Goal: Transaction & Acquisition: Purchase product/service

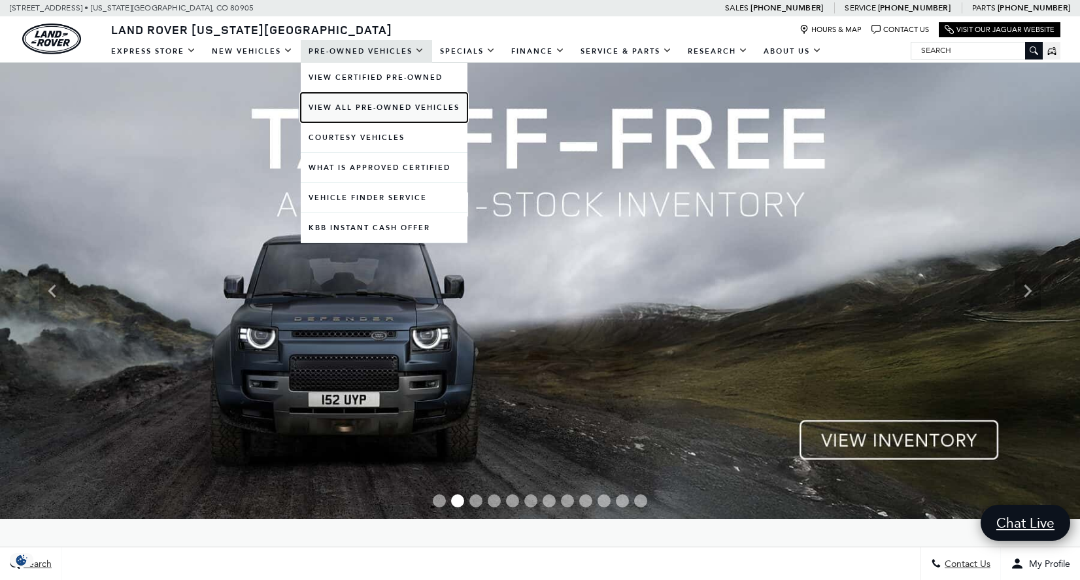
click at [374, 116] on link "View All Pre-Owned Vehicles" at bounding box center [384, 107] width 167 height 29
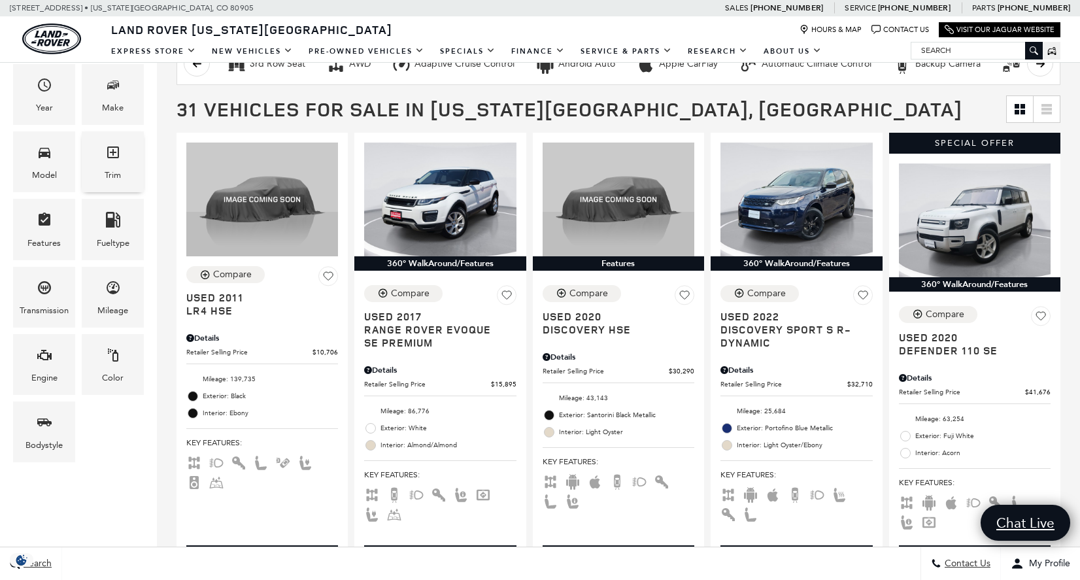
scroll to position [233, 0]
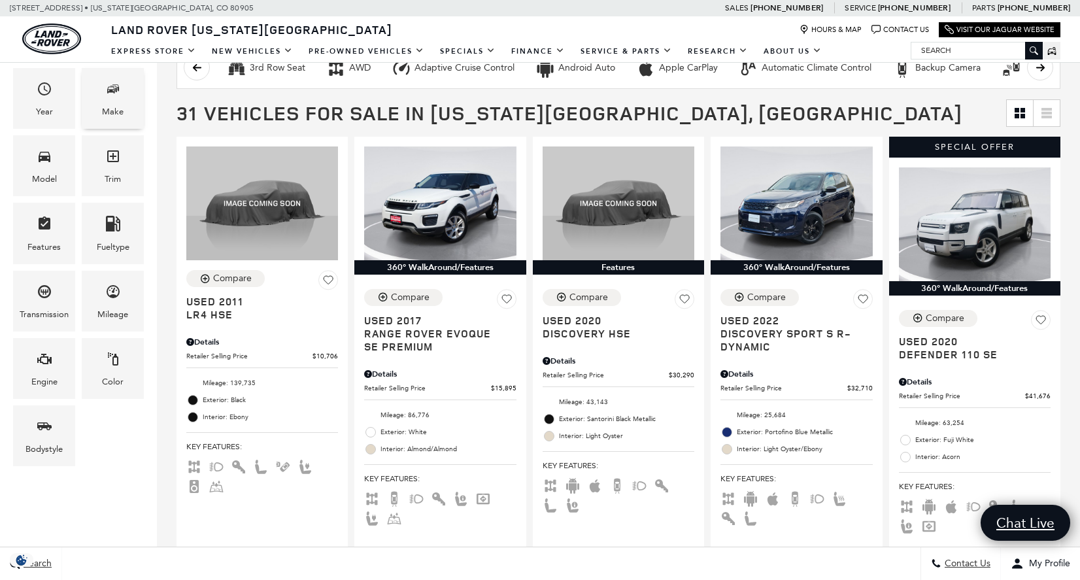
click at [116, 99] on span "Make" at bounding box center [113, 91] width 16 height 27
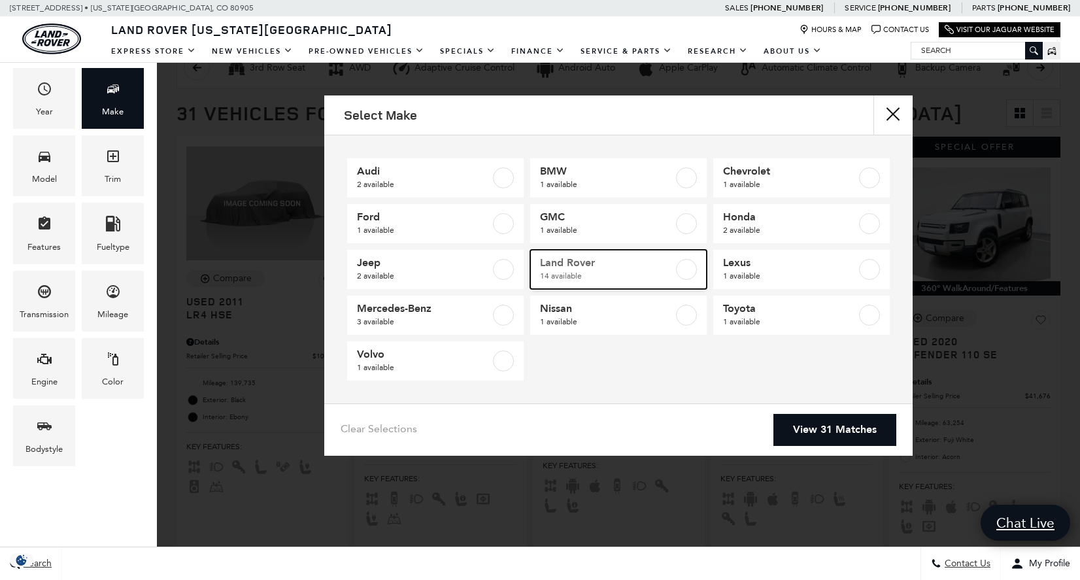
click at [692, 274] on label at bounding box center [686, 269] width 21 height 21
checkbox input "true"
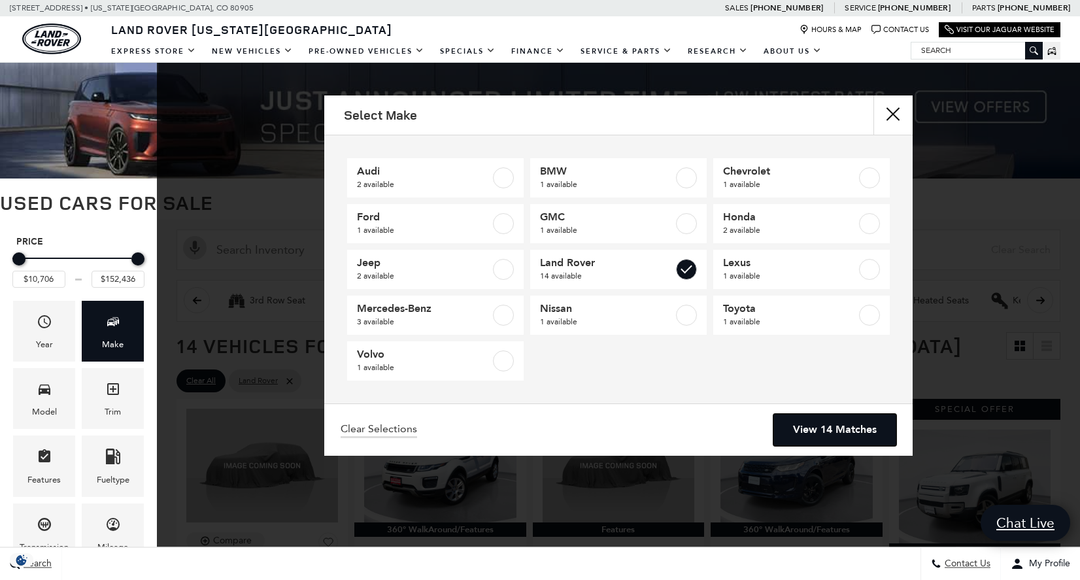
click at [819, 438] on link "View 14 Matches" at bounding box center [835, 430] width 123 height 32
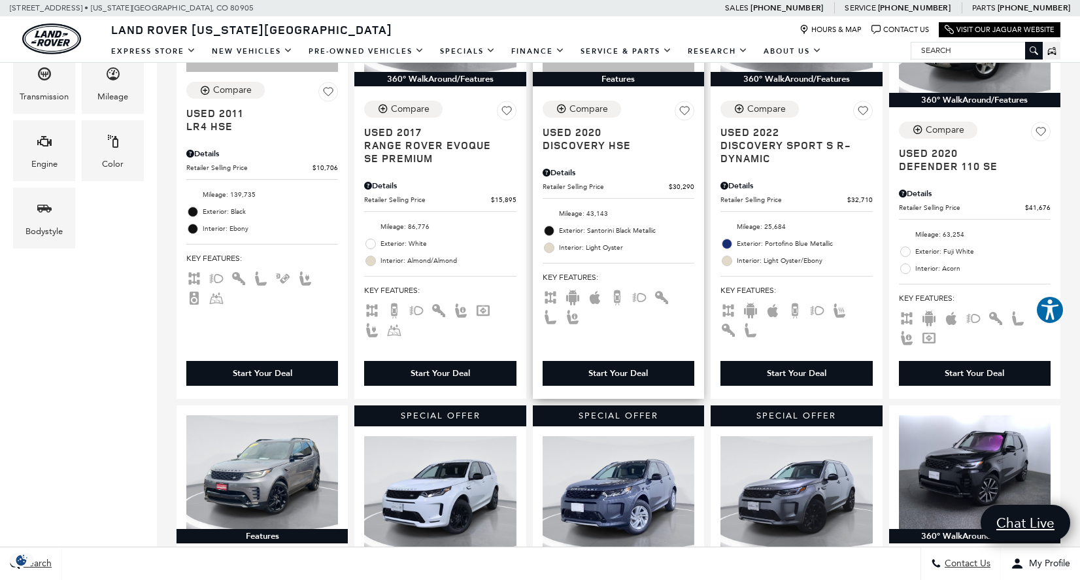
scroll to position [246, 0]
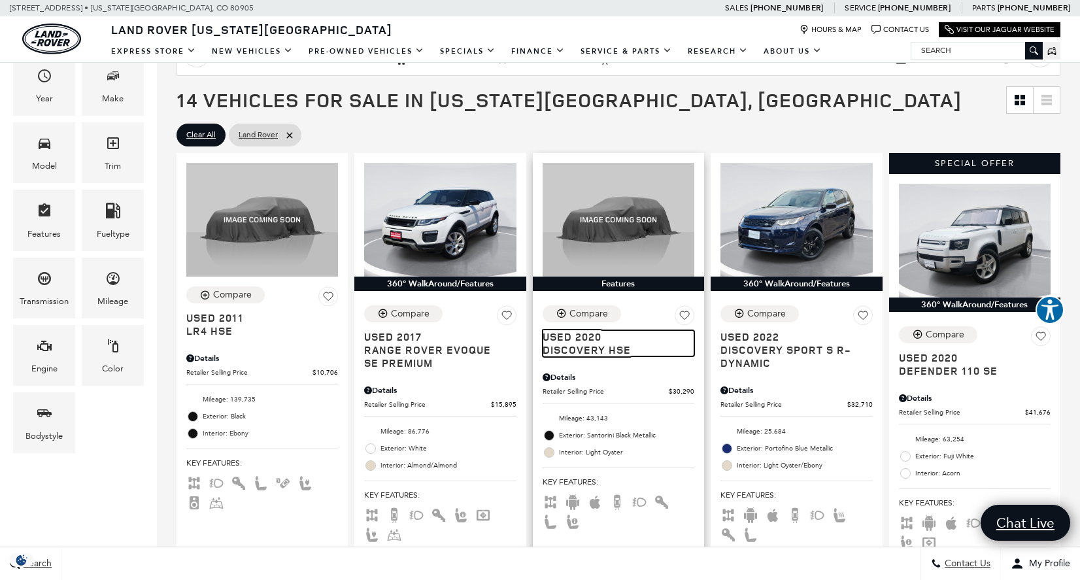
click at [589, 347] on span "Discovery HSE" at bounding box center [614, 349] width 142 height 13
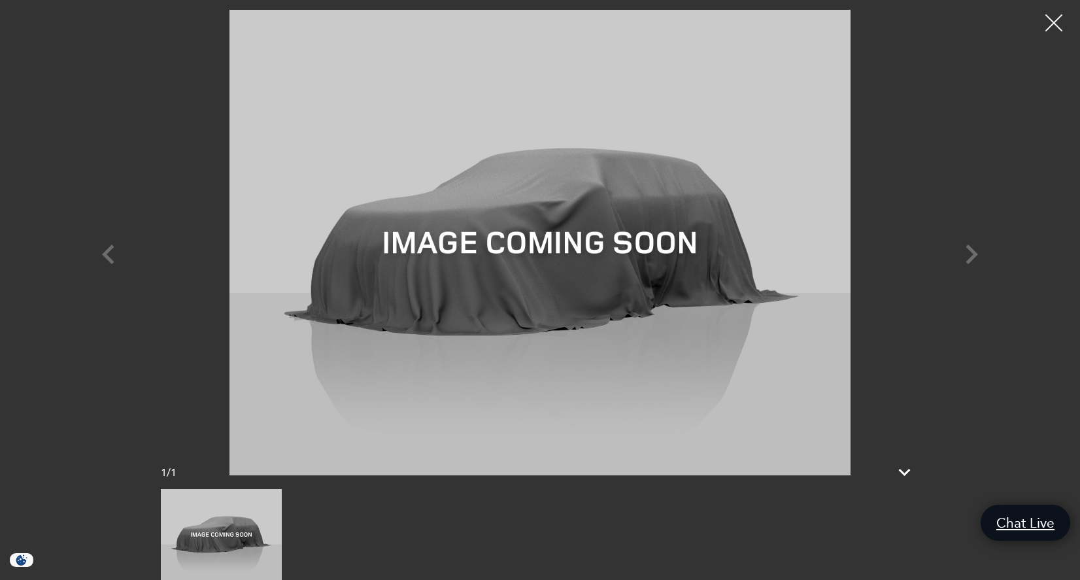
click at [1055, 26] on div at bounding box center [1054, 23] width 35 height 35
